Goal: Task Accomplishment & Management: Use online tool/utility

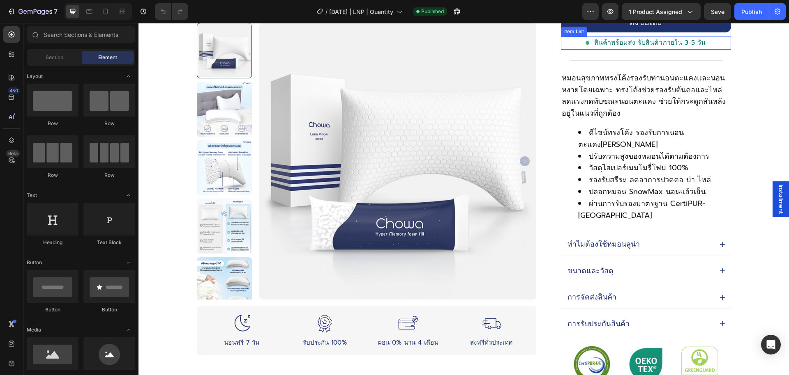
scroll to position [359, 0]
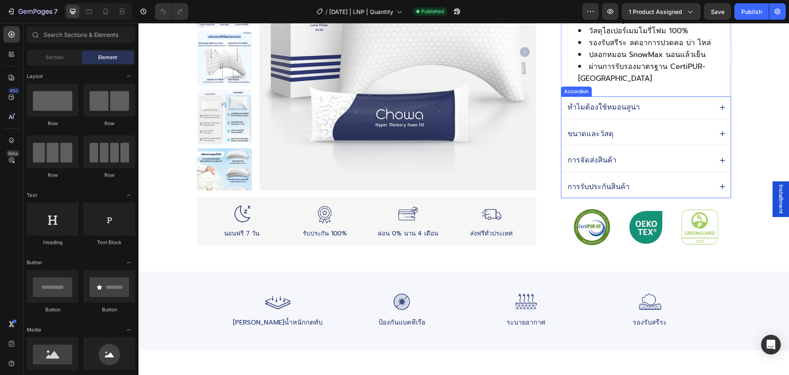
click at [728, 97] on div "ทำไมต้องใช้หมอนลูน่า" at bounding box center [645, 108] width 169 height 22
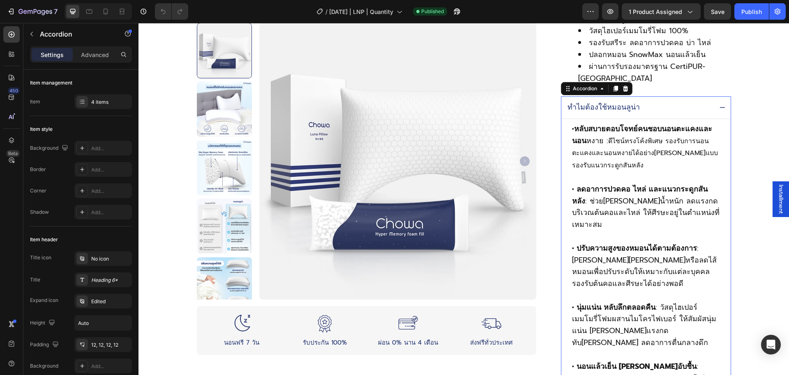
click at [728, 97] on div "ทำไมต้องใช้หมอนลูน่า" at bounding box center [645, 108] width 169 height 22
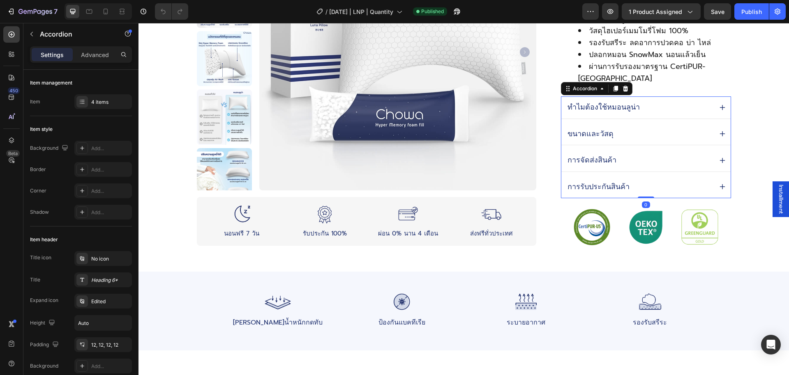
click at [722, 123] on div "ขนาดและวัสดุ" at bounding box center [645, 134] width 169 height 22
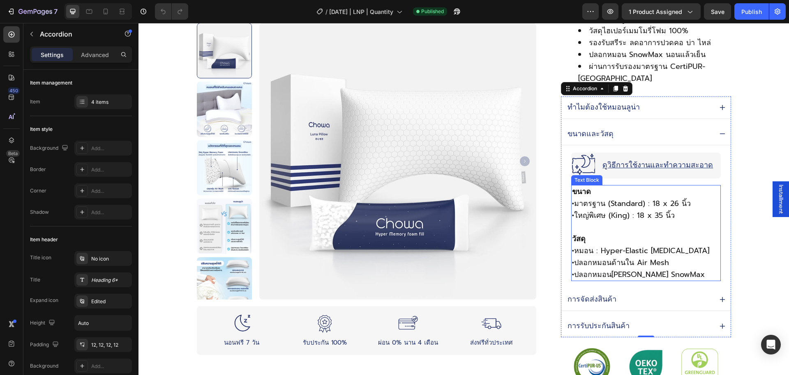
click at [669, 198] on p "• มาตรฐาน (Standard) : 18 x 26 นิ้ว" at bounding box center [645, 204] width 147 height 12
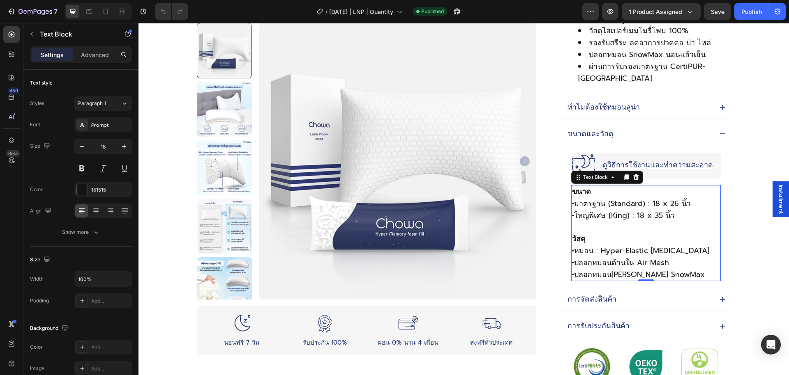
click at [678, 198] on p "• มาตรฐาน (Standard) : 18 x 26 นิ้ว" at bounding box center [645, 204] width 147 height 12
click at [663, 210] on p "• ใหญ่พิเศษ (King) : 18 x 35 นิ้ว" at bounding box center [645, 216] width 147 height 12
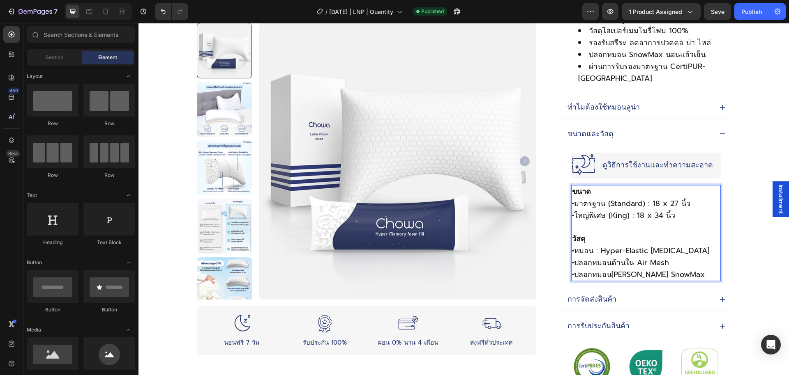
click at [775, 142] on div "Product Images Image นอนฟรี 7 วัน Text Block Row Image รับประกัน 100% Text Bloc…" at bounding box center [463, 293] width 650 height 1225
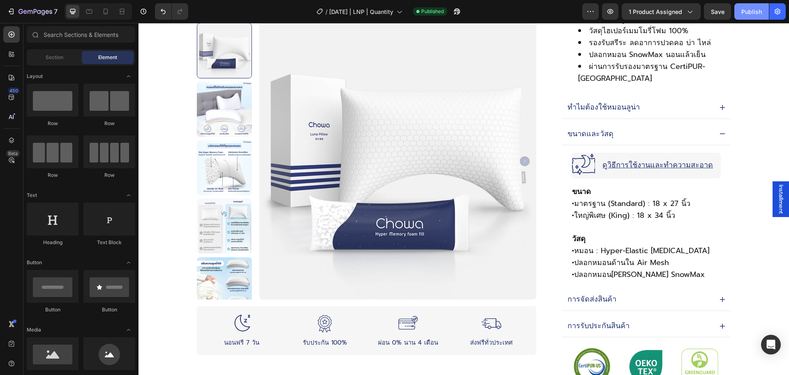
click at [747, 13] on div "Publish" at bounding box center [751, 11] width 21 height 9
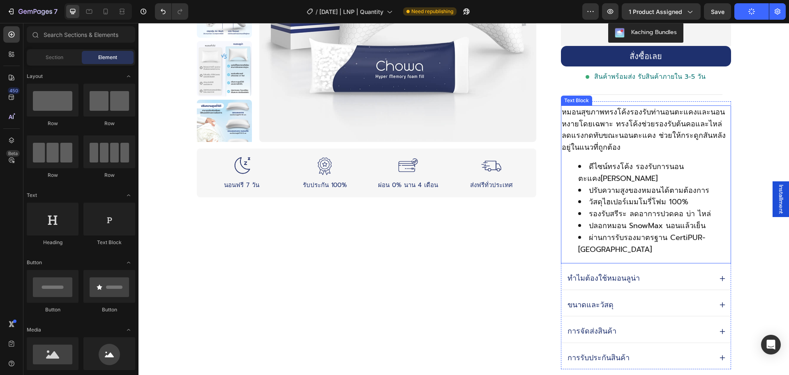
scroll to position [318, 0]
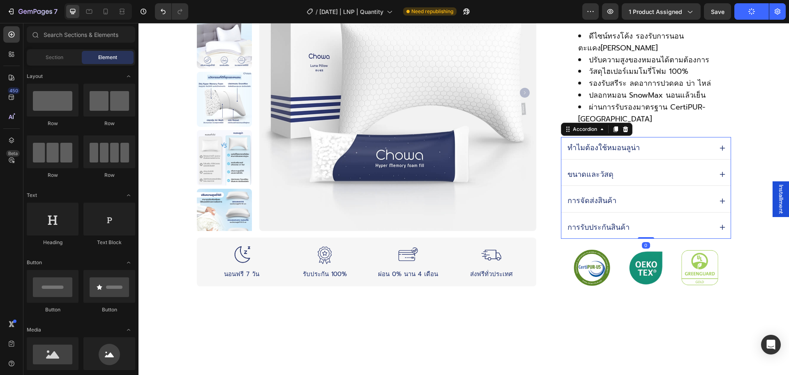
click at [721, 172] on icon at bounding box center [721, 174] width 5 height 5
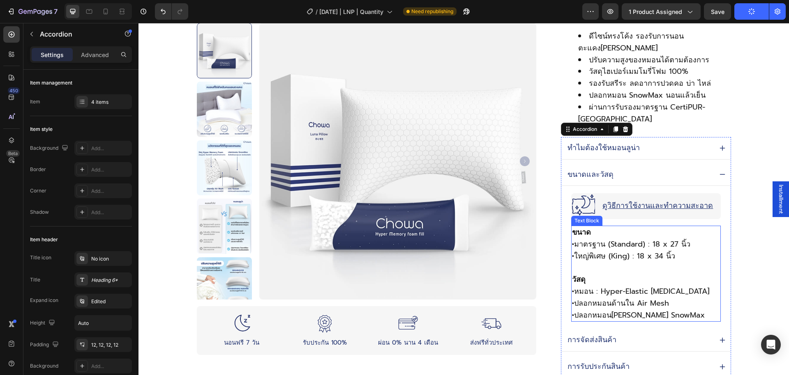
click at [661, 239] on p "• มาตรฐาน (Standard) : 18 x 27 นิ้ว" at bounding box center [645, 245] width 147 height 12
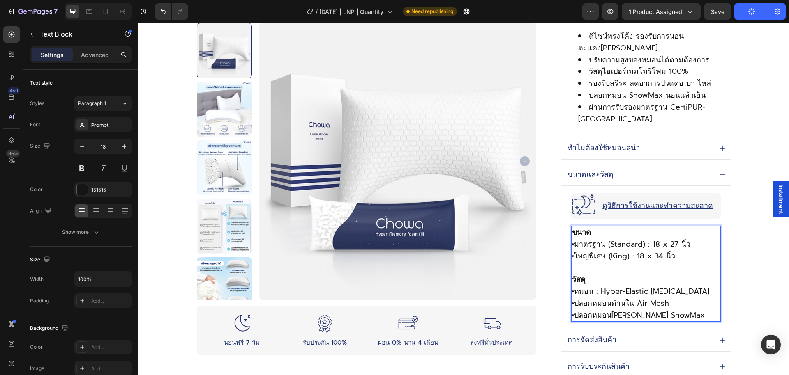
click at [682, 251] on p "• ใหญ่พิเศษ (King) : 18 x 34 นิ้ว" at bounding box center [645, 257] width 147 height 12
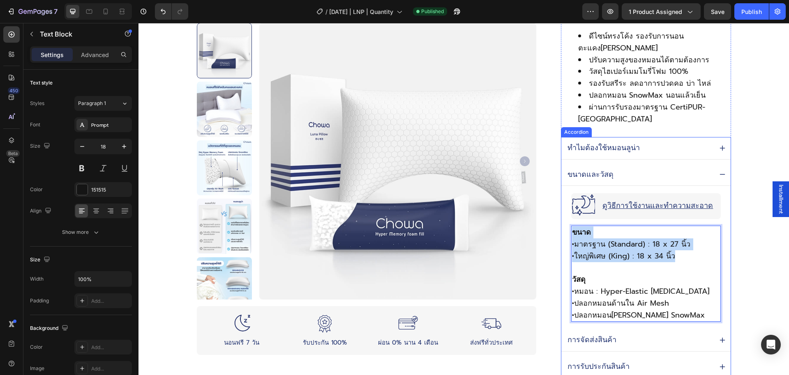
drag, startPoint x: 683, startPoint y: 232, endPoint x: 588, endPoint y: 171, distance: 112.7
click at [563, 210] on div "Image ดูวิธีการใช้งานและทำความสะอาด Text Block Advanced List ขนาด • มาตรฐาน (St…" at bounding box center [645, 255] width 169 height 139
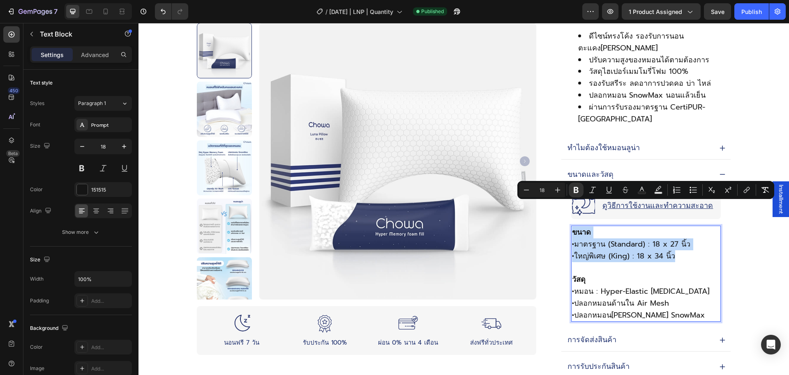
copy div "ขนาด • มาตรฐาน (Standard) : 18 x 27 นิ้ว • ใหญ่พิเศษ (King) : 18 x 34 นิ้ว"
click at [616, 12] on button "button" at bounding box center [610, 11] width 16 height 16
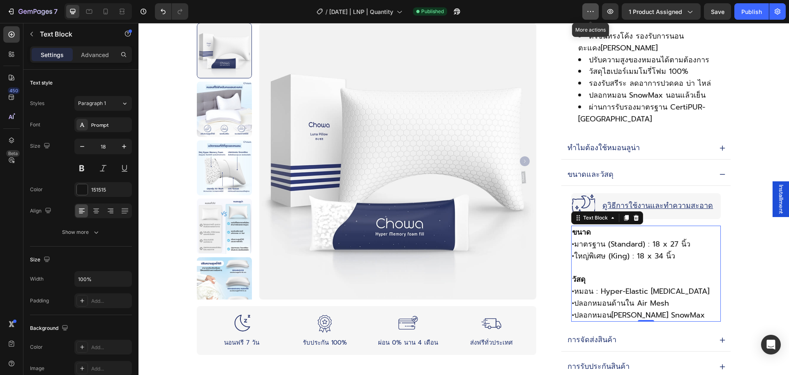
click at [590, 10] on icon "button" at bounding box center [590, 11] width 8 height 8
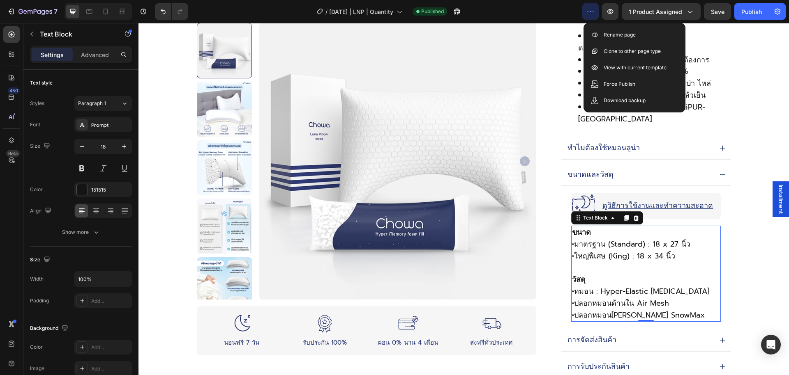
click at [532, 9] on div "/ 2025.06.09 | LNP | Quantity Published" at bounding box center [388, 11] width 387 height 16
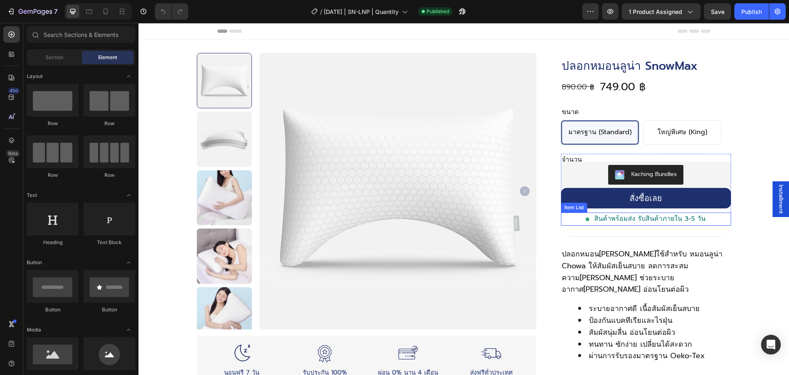
scroll to position [262, 0]
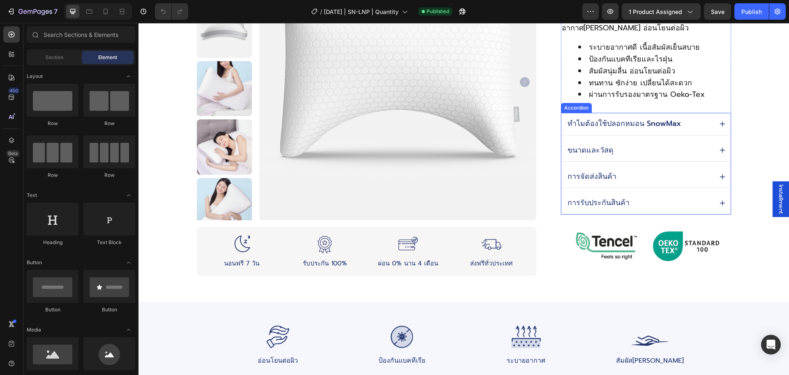
click at [724, 140] on div "ขนาดและวัสดุ" at bounding box center [645, 151] width 169 height 22
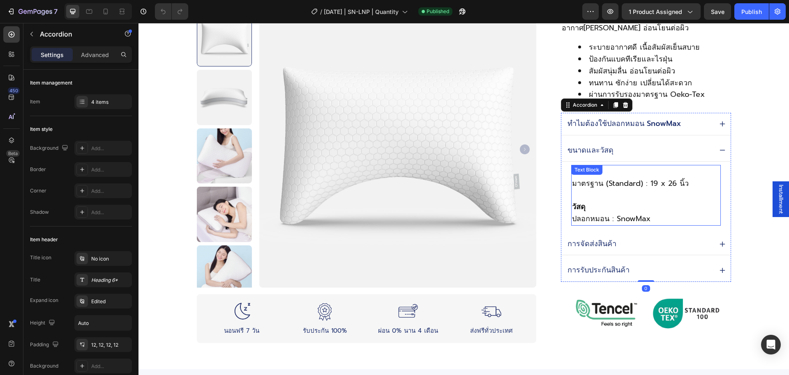
click at [669, 178] on p "มาตรฐาน (Standard) : 19 x 26 นิ้ว" at bounding box center [645, 184] width 147 height 12
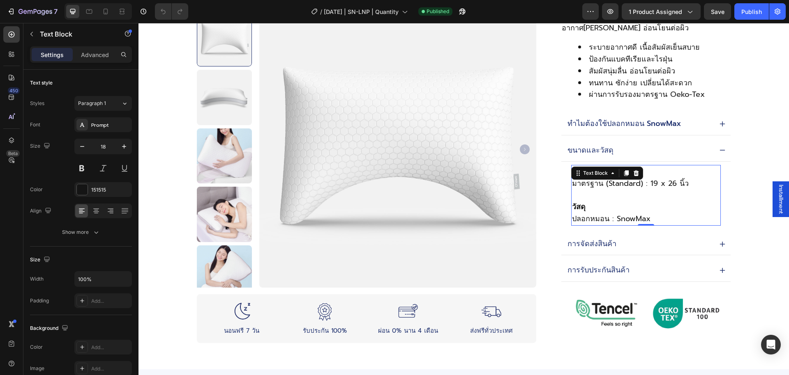
click at [669, 178] on p "มาตรฐาน (Standard) : 19 x 26 นิ้ว" at bounding box center [645, 184] width 147 height 12
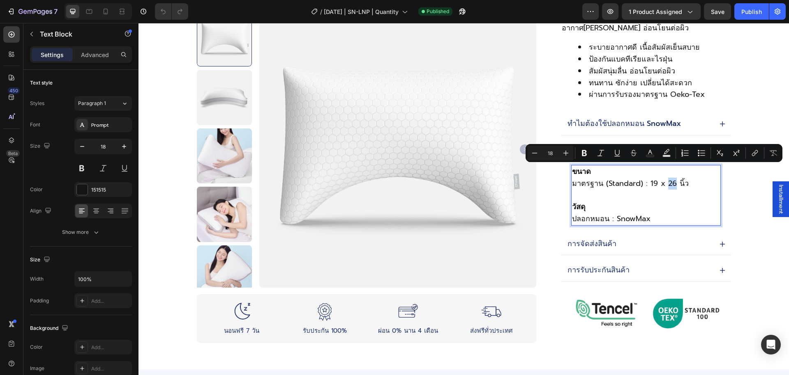
click at [754, 186] on div "Product Images Image นอนฟรี 7 วัน Text Block Row Image รับประกัน 100% Text Bloc…" at bounding box center [463, 189] width 650 height 822
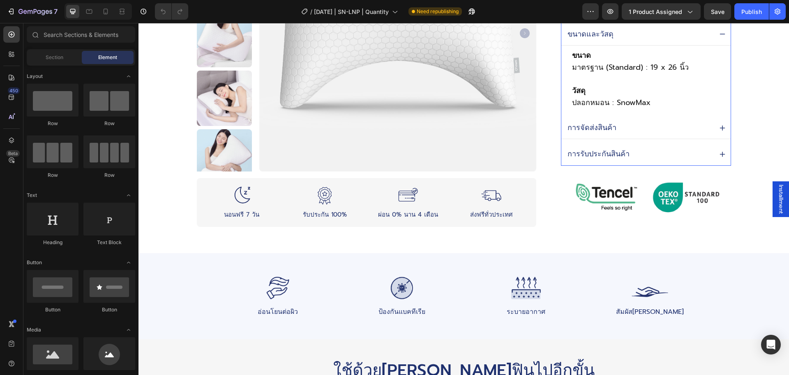
scroll to position [226, 0]
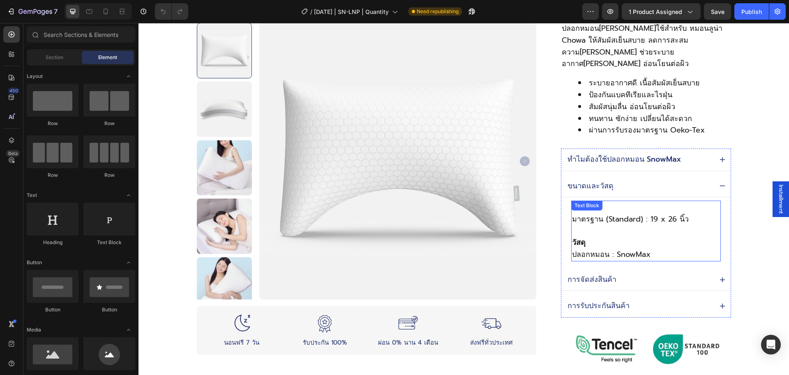
click at [656, 226] on p "Rich Text Editor. Editing area: main" at bounding box center [645, 232] width 147 height 12
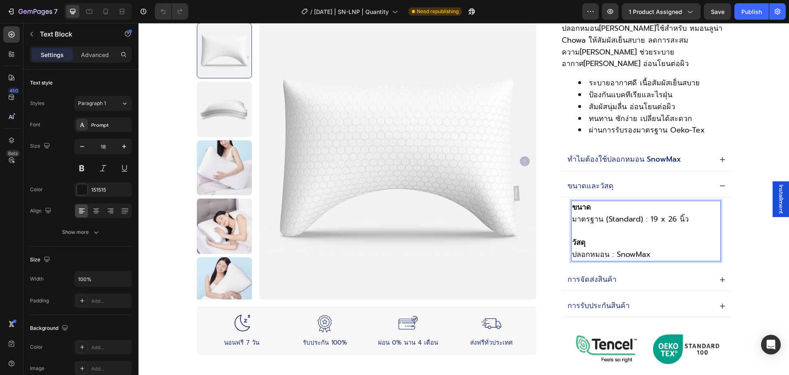
click at [699, 214] on p "มาตรฐาน (Standard) : 19 x 26 นิ้ว" at bounding box center [645, 220] width 147 height 12
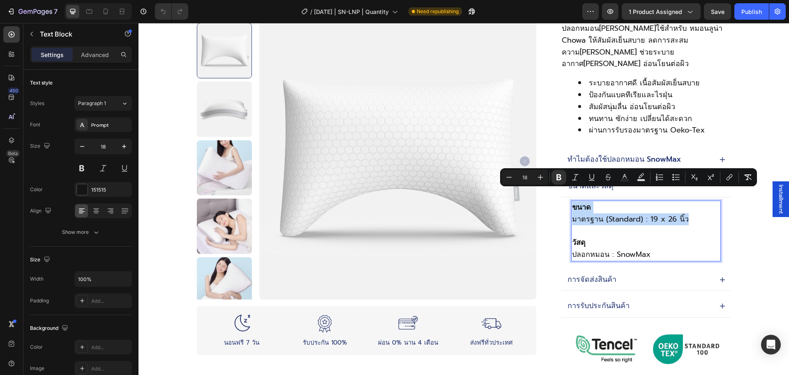
drag, startPoint x: 701, startPoint y: 208, endPoint x: 573, endPoint y: 196, distance: 128.8
click at [573, 201] on div "ขนาด มาตรฐาน (Standard) : 19 x 26 นิ้ว วัสดุ ปลอกหมอน : SnowMax" at bounding box center [645, 231] width 149 height 61
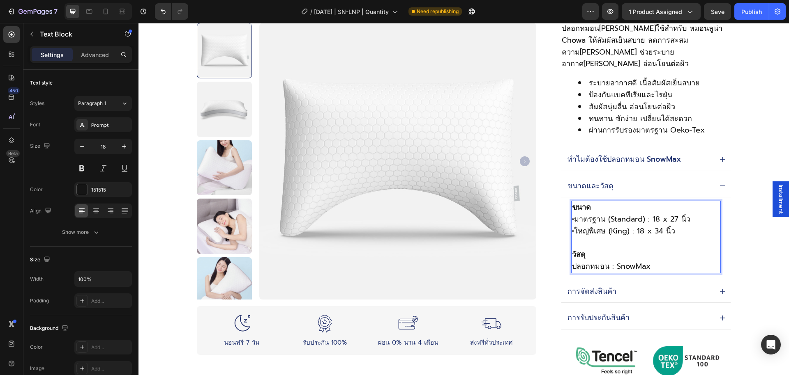
click at [765, 162] on div "Product Images Image นอนฟรี 7 วัน Text Block Row Image รับประกัน 100% Text Bloc…" at bounding box center [463, 231] width 650 height 834
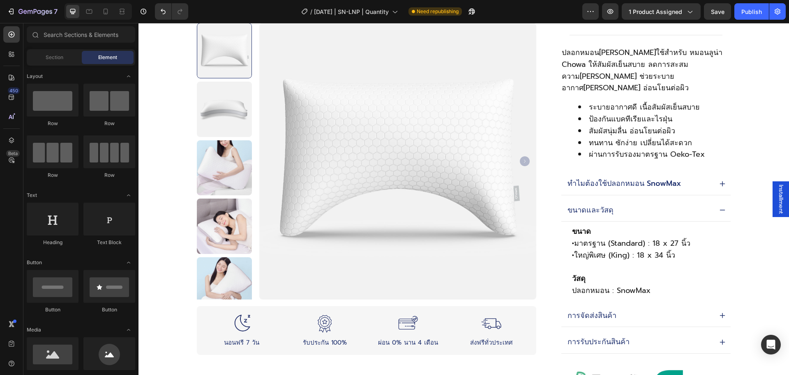
scroll to position [183, 0]
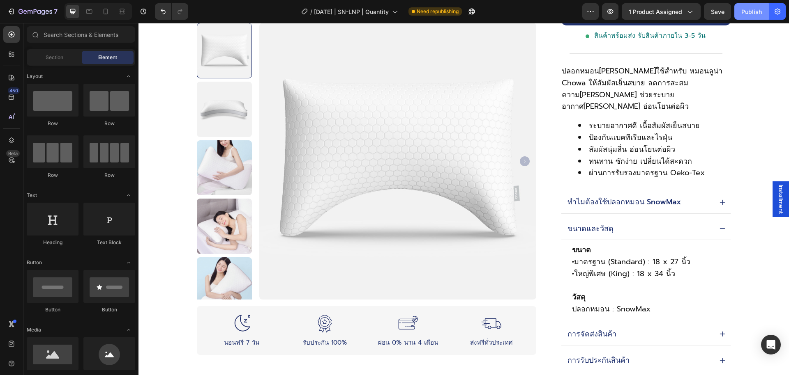
click at [742, 12] on div "Publish" at bounding box center [751, 11] width 21 height 9
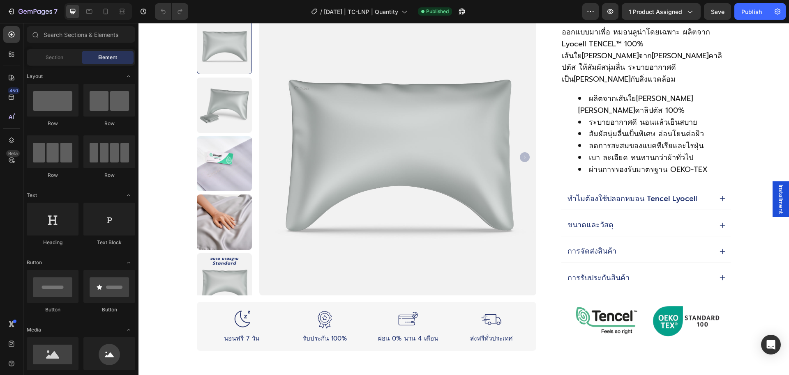
scroll to position [290, 0]
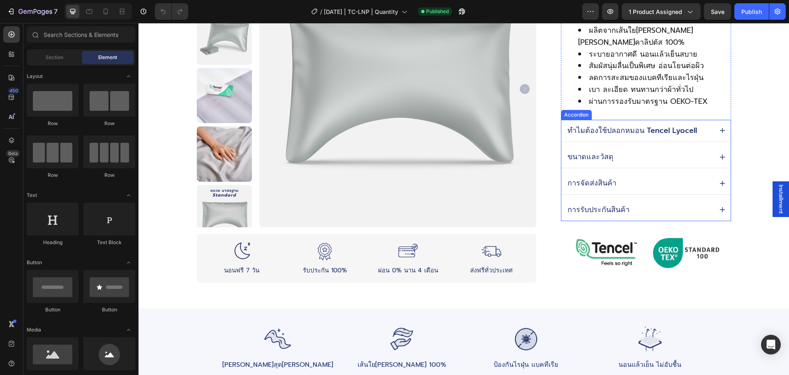
click at [720, 154] on icon at bounding box center [722, 157] width 7 height 7
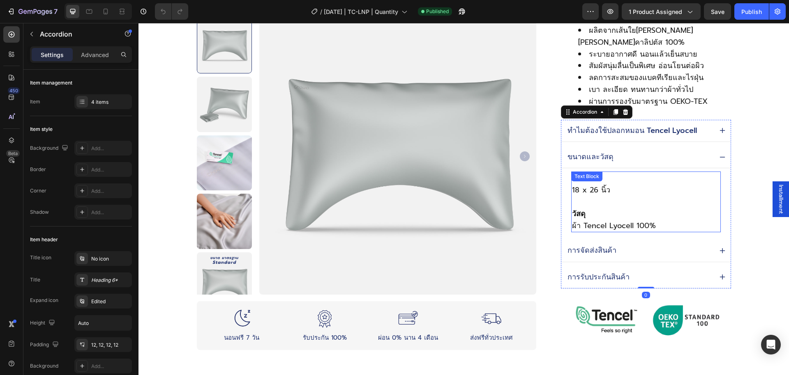
click at [615, 184] on p "18 x 26 นิ้ว" at bounding box center [645, 190] width 147 height 12
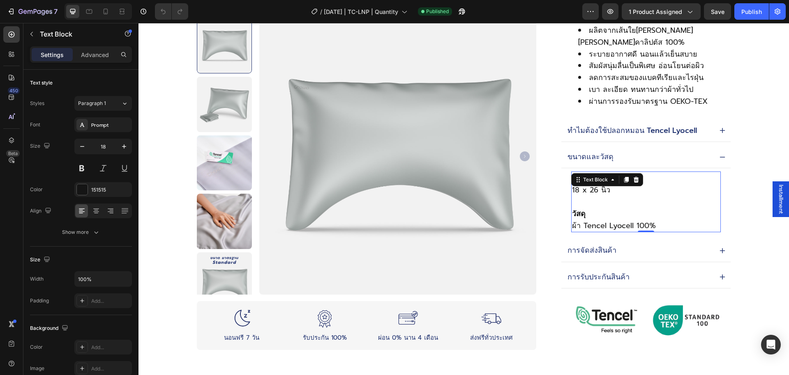
click at [615, 184] on p "18 x 26 นิ้ว" at bounding box center [645, 190] width 147 height 12
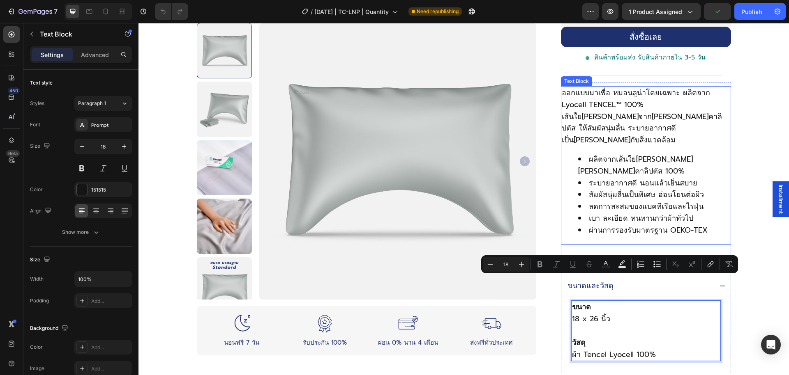
scroll to position [220, 0]
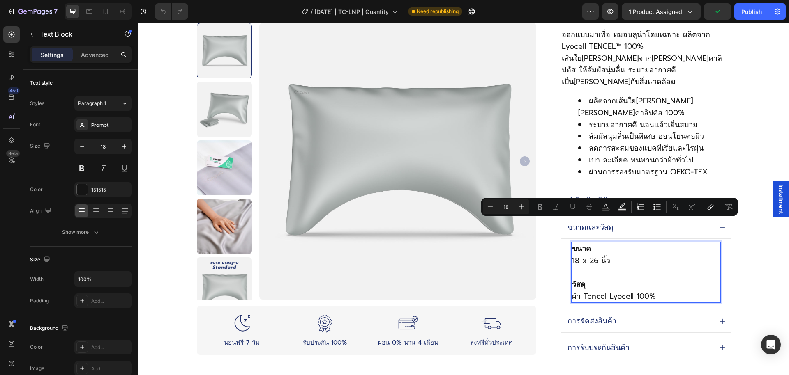
click at [618, 243] on p "ขนาด" at bounding box center [645, 249] width 147 height 12
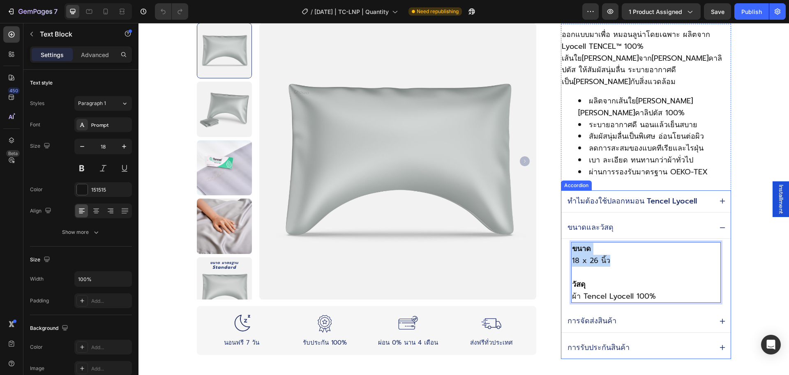
drag, startPoint x: 614, startPoint y: 222, endPoint x: 564, endPoint y: 212, distance: 50.7
click at [564, 239] on div "ขนาด 18 x 26 นิ้ว วัสดุ ผ้า Tencel Lyocell 100% Text Block 0" at bounding box center [645, 272] width 169 height 67
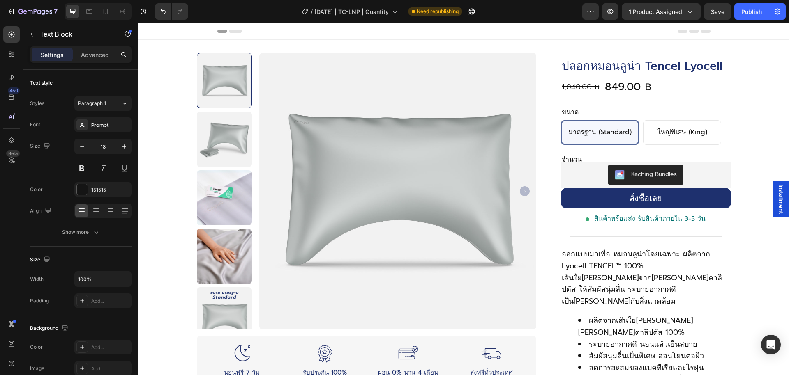
scroll to position [175, 0]
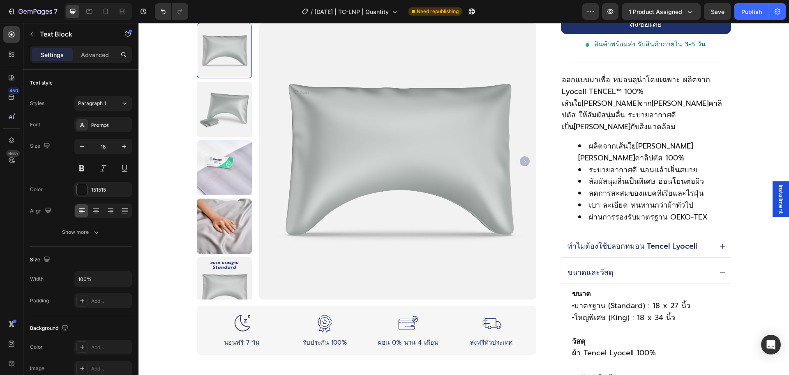
click at [749, 106] on div "Product Images Image นอนฟรี 7 วัน Text Block Row Image รับประกัน 100% Text Bloc…" at bounding box center [463, 298] width 650 height 867
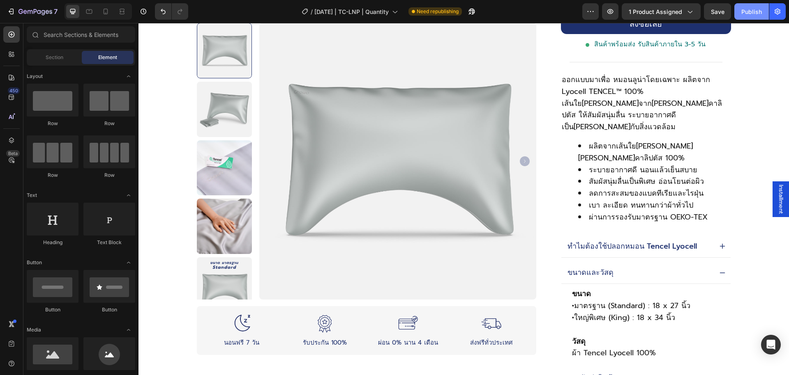
click at [741, 17] on button "Publish" at bounding box center [751, 11] width 35 height 16
